Goal: Navigation & Orientation: Find specific page/section

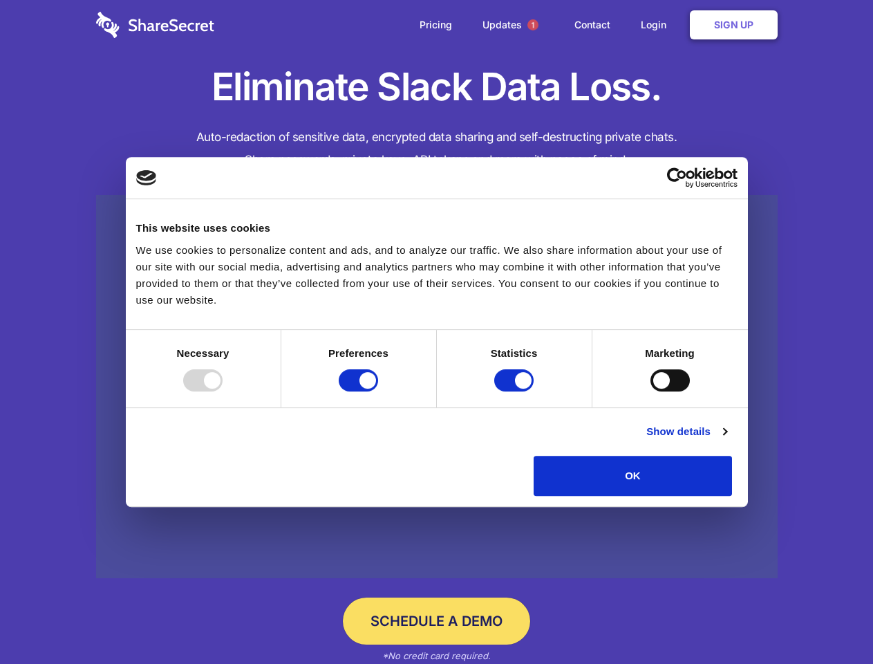
click at [223, 391] on div at bounding box center [202, 380] width 39 height 22
click at [378, 391] on input "Preferences" at bounding box center [358, 380] width 39 height 22
checkbox input "false"
click at [516, 391] on input "Statistics" at bounding box center [513, 380] width 39 height 22
checkbox input "false"
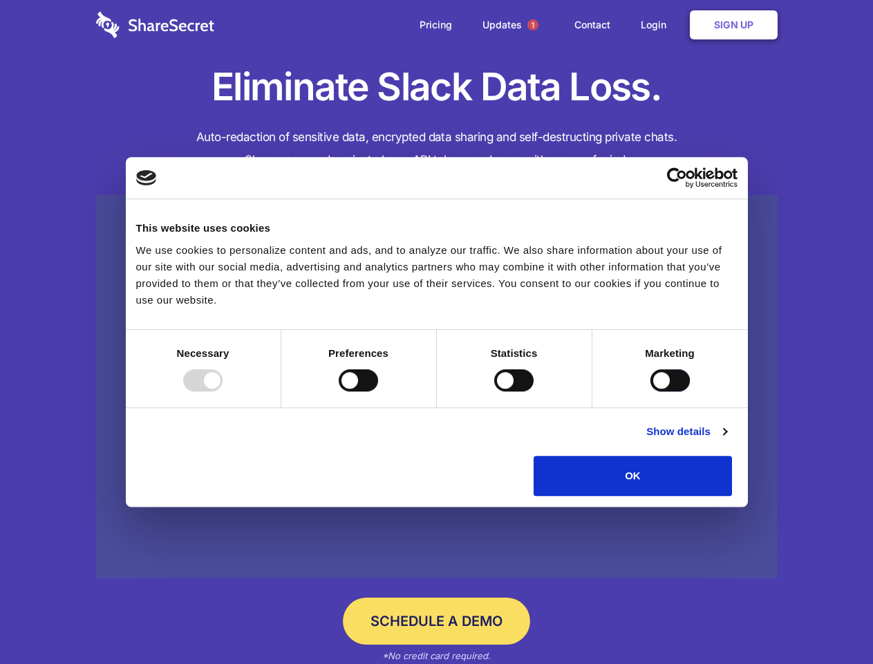
click at [650, 391] on input "Marketing" at bounding box center [669, 380] width 39 height 22
checkbox input "true"
click at [726, 440] on link "Show details" at bounding box center [686, 431] width 80 height 17
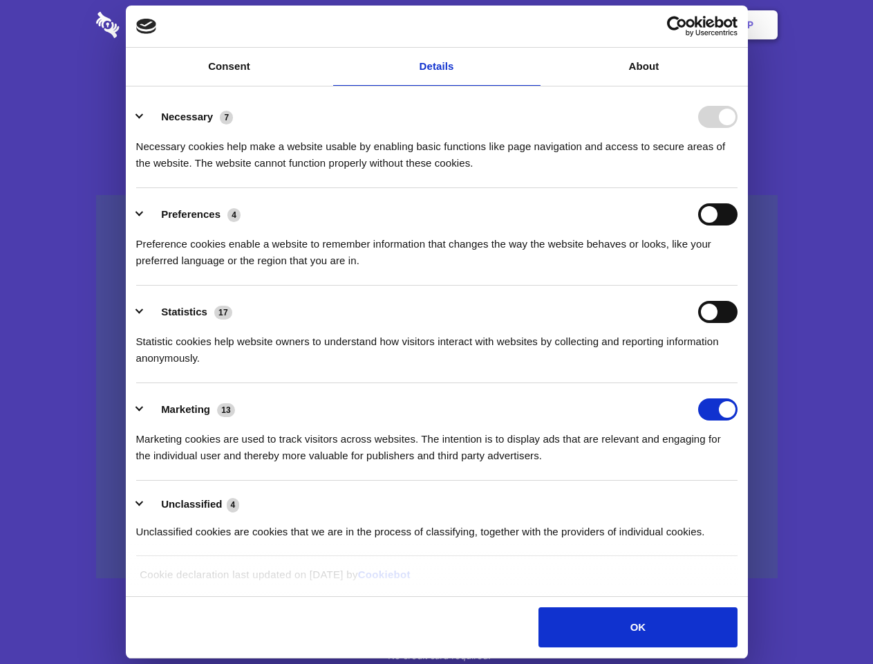
click at [744, 500] on ul "Necessary 7 Necessary cookies help make a website usable by enabling basic func…" at bounding box center [436, 324] width 615 height 466
click at [532, 25] on span "1" at bounding box center [532, 24] width 11 height 11
